Goal: Task Accomplishment & Management: Use online tool/utility

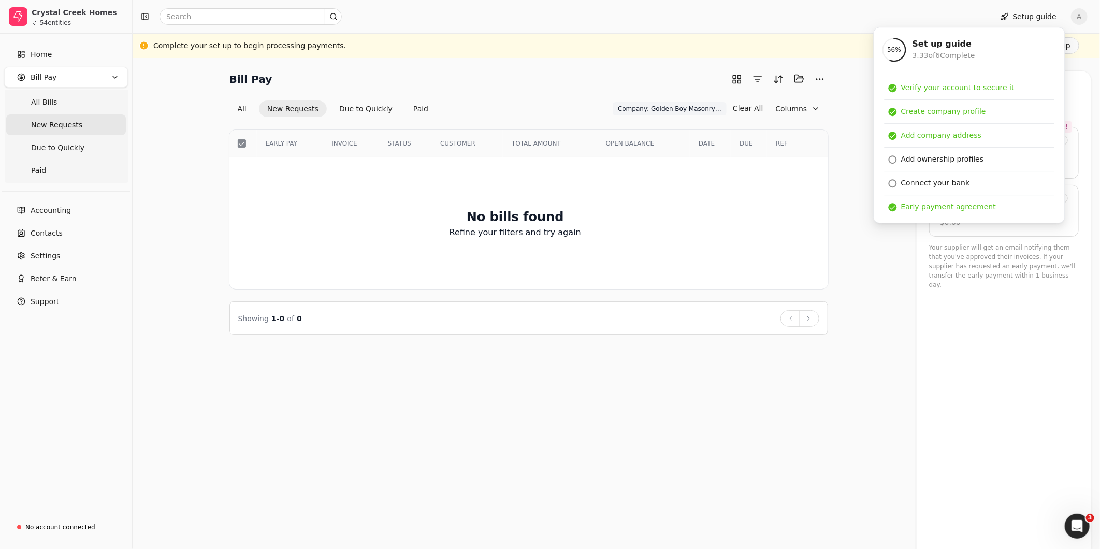
drag, startPoint x: 889, startPoint y: 261, endPoint x: 866, endPoint y: 194, distance: 71.9
click at [889, 261] on div "Bill Pay Selected items: 0 All New Requests Due to Quickly Paid Company: Golden…" at bounding box center [616, 202] width 942 height 264
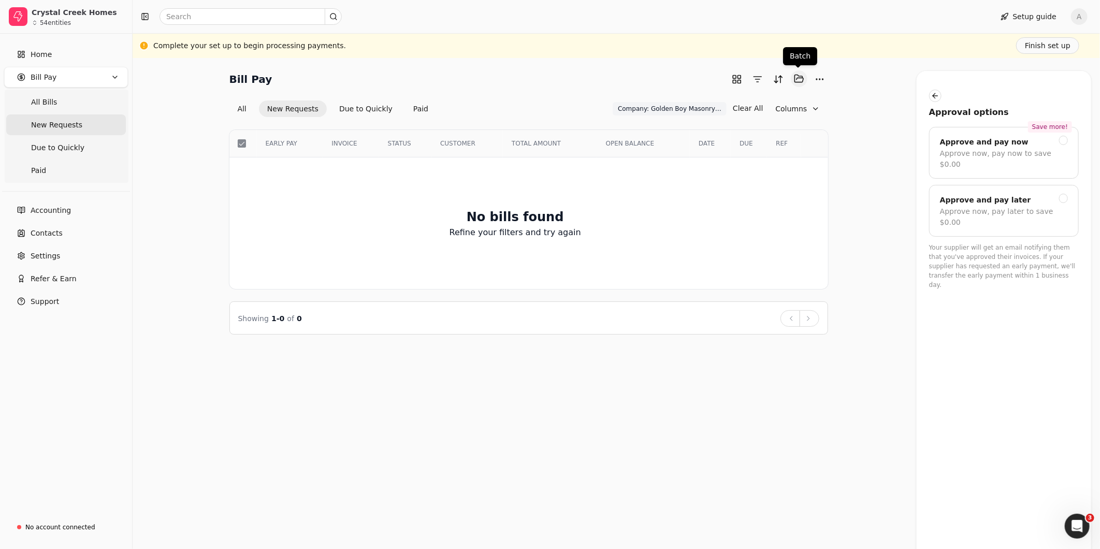
click at [799, 81] on button "Selected items: 0" at bounding box center [799, 78] width 17 height 17
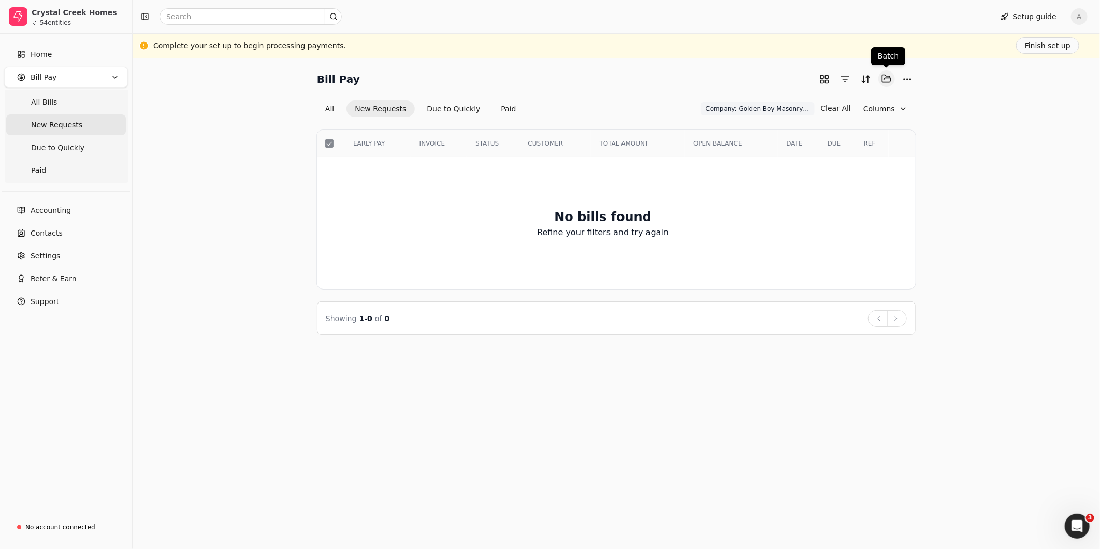
click at [887, 80] on button "Selected items: 0" at bounding box center [886, 78] width 17 height 17
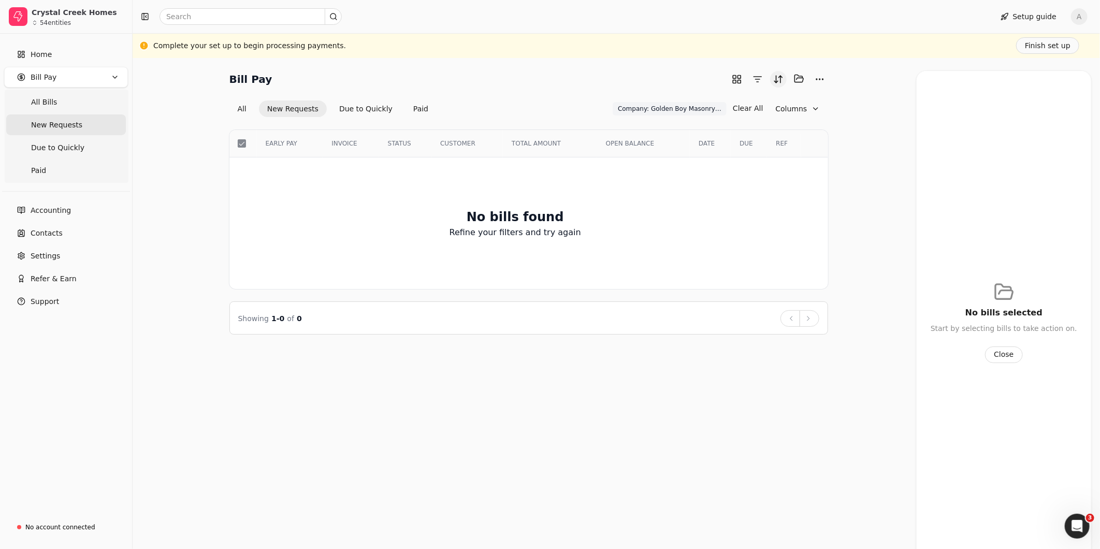
click at [780, 76] on button "Sort" at bounding box center [778, 79] width 17 height 17
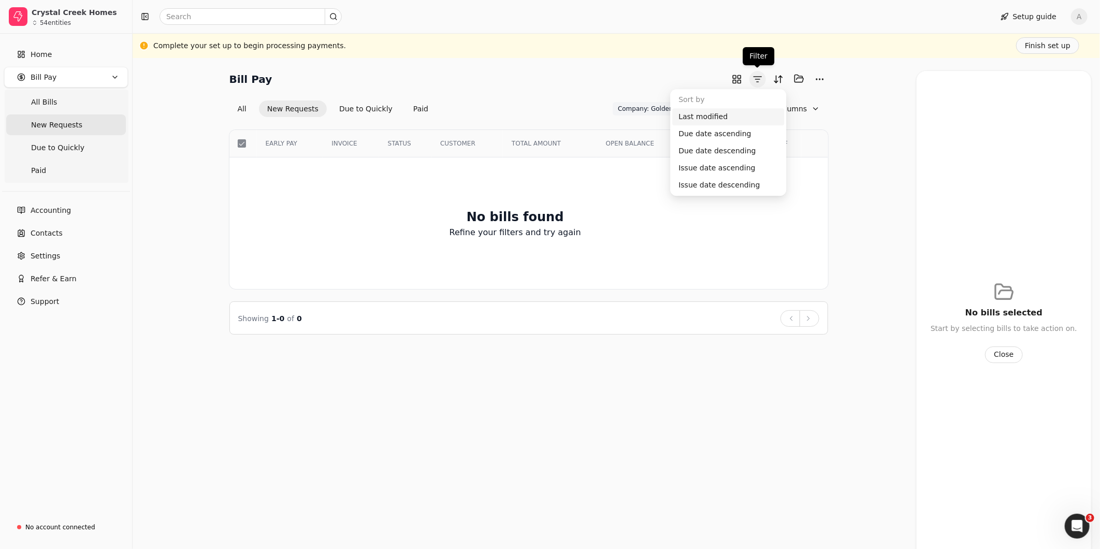
click at [756, 78] on button "button" at bounding box center [757, 79] width 17 height 17
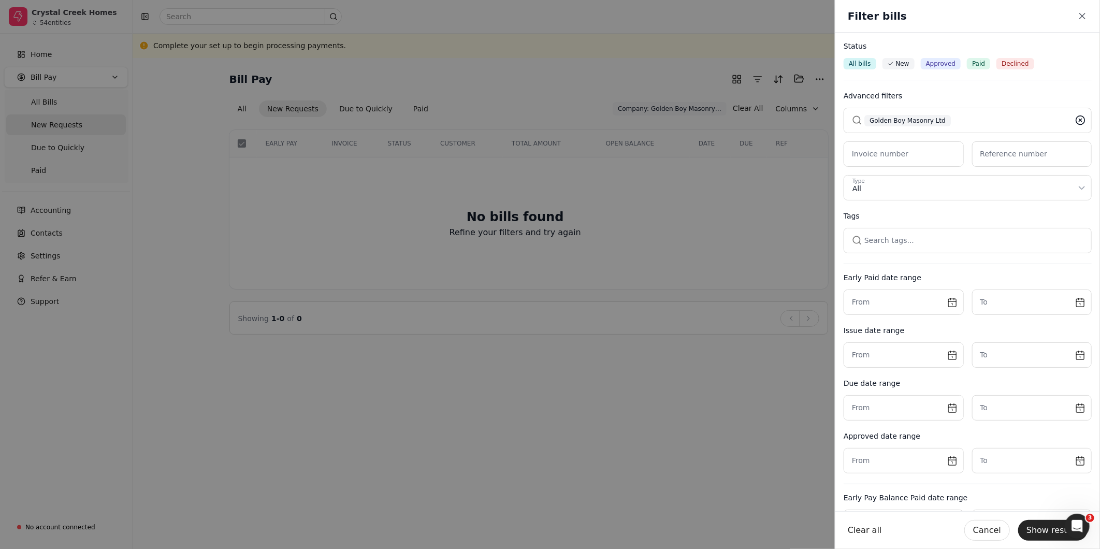
click at [1075, 122] on icon at bounding box center [1080, 120] width 10 height 10
click at [971, 118] on button "button" at bounding box center [967, 120] width 248 height 25
type input "wannas"
click at [926, 175] on div "WannaScapes Ltd." at bounding box center [967, 174] width 218 height 11
click at [1044, 529] on button "Show results" at bounding box center [1052, 530] width 69 height 21
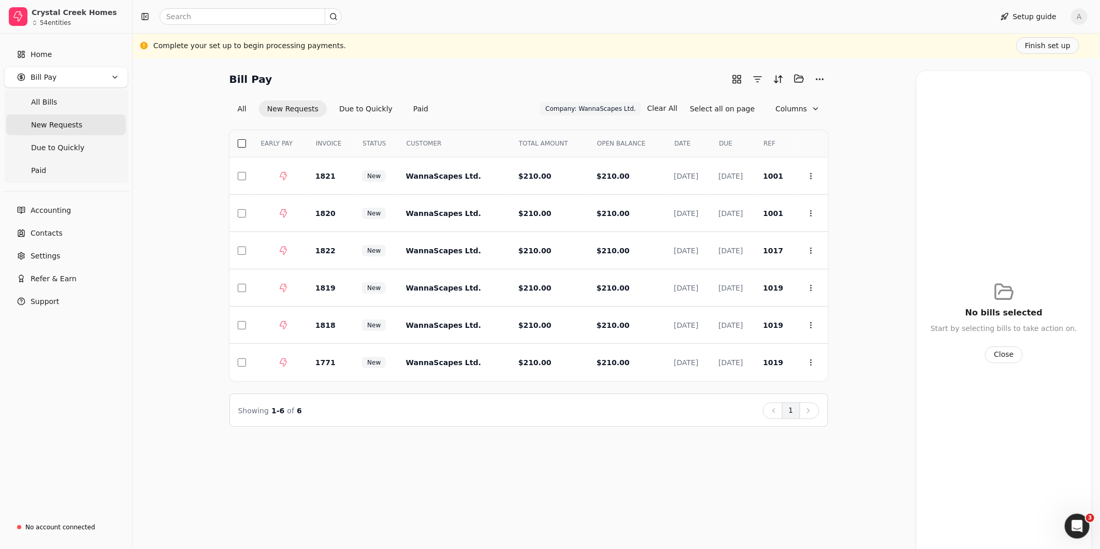
click at [238, 143] on button "button" at bounding box center [242, 143] width 8 height 8
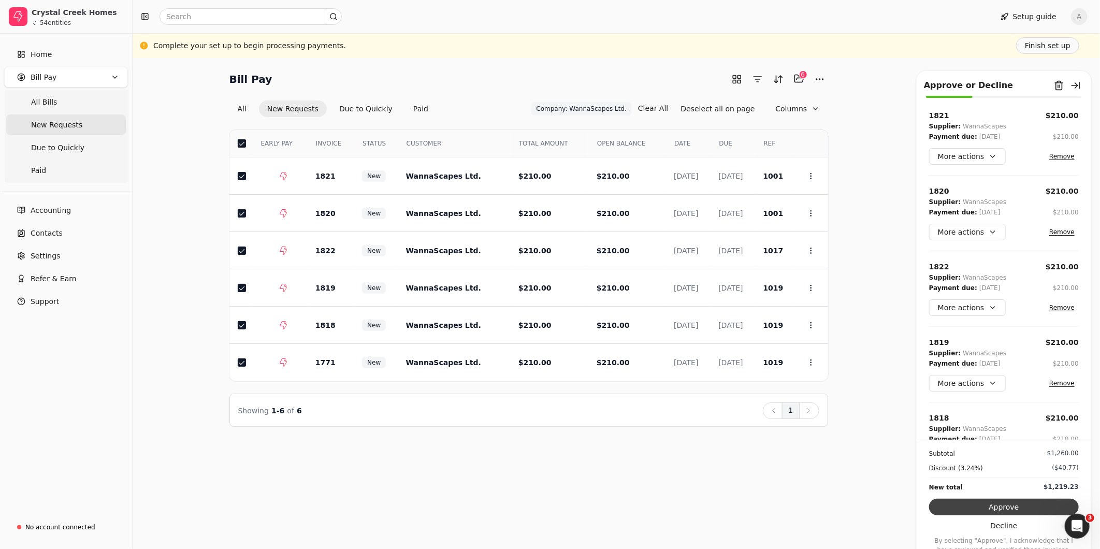
click at [1028, 503] on button "Approve" at bounding box center [1004, 507] width 150 height 17
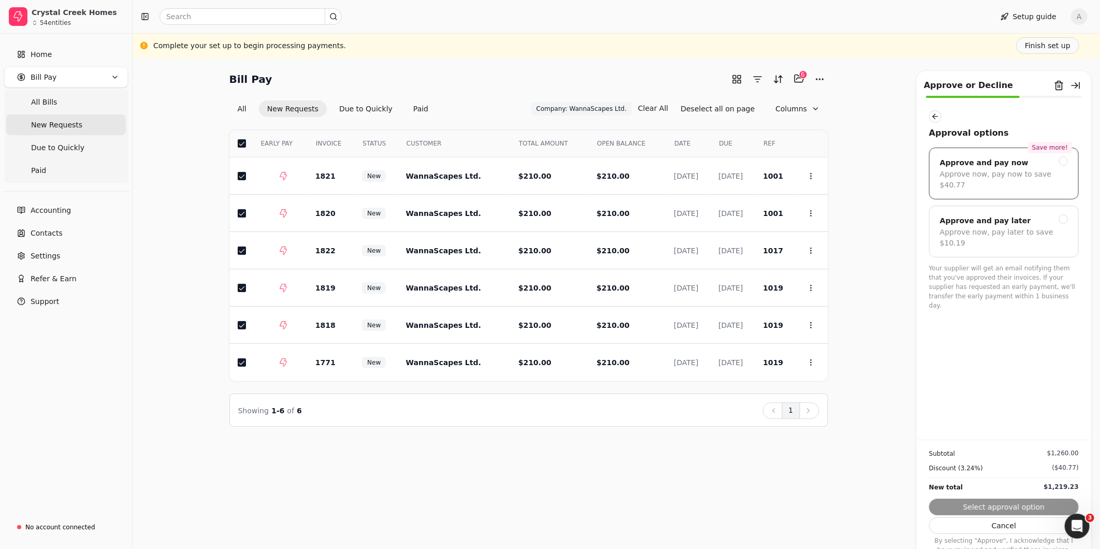
click at [1056, 173] on div "Approve now, pay now to save $40.77" at bounding box center [1004, 180] width 128 height 22
drag, startPoint x: 1061, startPoint y: 208, endPoint x: 1067, endPoint y: 246, distance: 38.1
click at [1061, 214] on div at bounding box center [1063, 218] width 9 height 9
click at [1004, 513] on button "Submit approval" at bounding box center [1004, 507] width 150 height 17
